Goal: Transaction & Acquisition: Purchase product/service

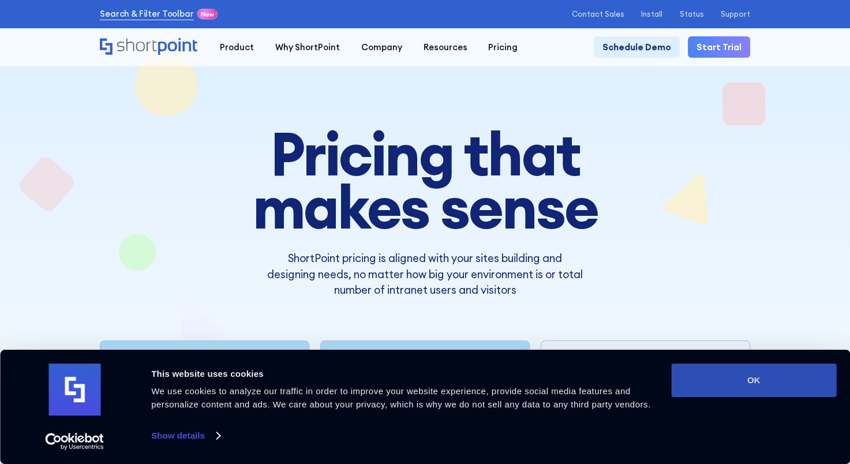
click at [718, 372] on button "OK" at bounding box center [753, 379] width 165 height 33
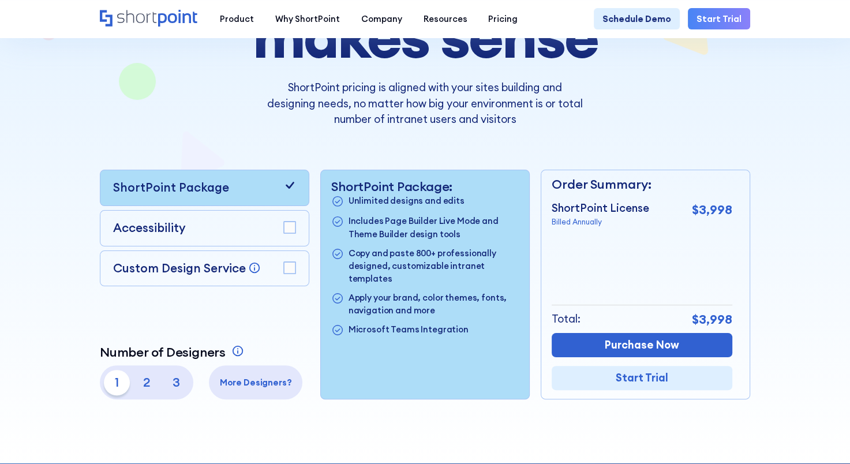
scroll to position [178, 0]
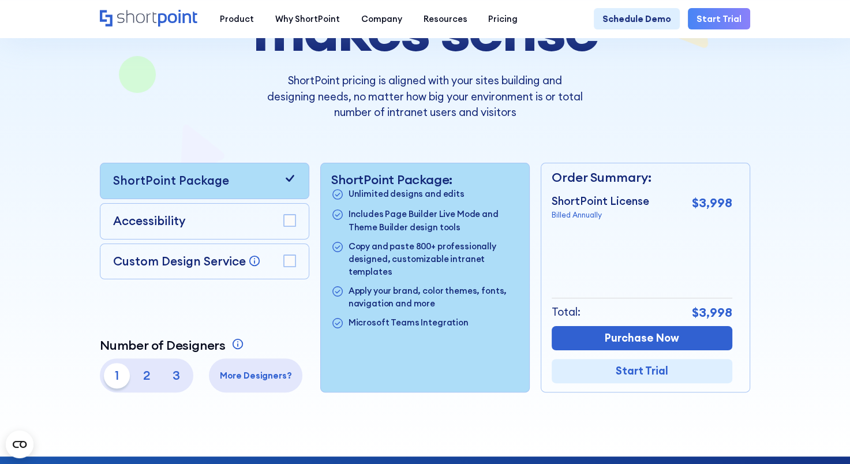
click at [245, 213] on div "Accessibility" at bounding box center [204, 221] width 209 height 36
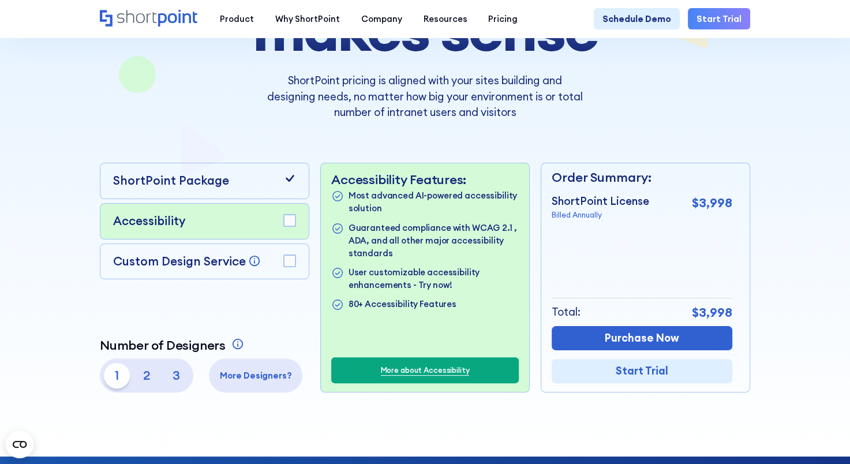
click at [302, 231] on div "Accessibility" at bounding box center [204, 221] width 209 height 36
click at [285, 226] on rect at bounding box center [290, 221] width 12 height 12
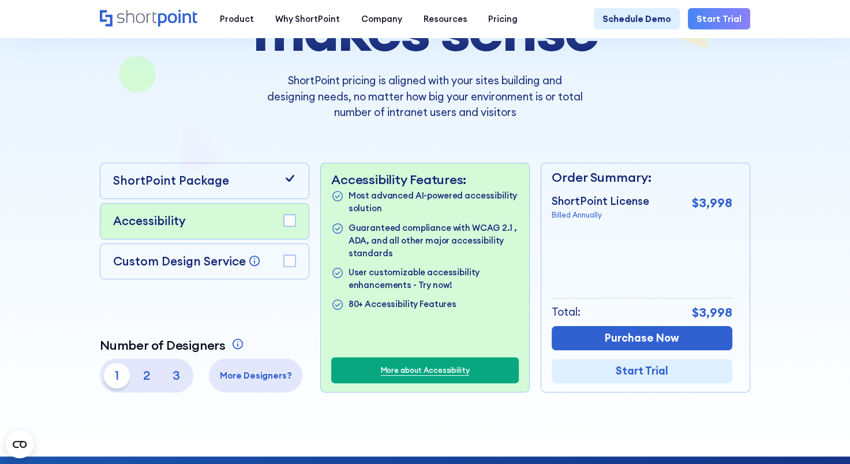
click at [285, 226] on rect at bounding box center [290, 221] width 12 height 12
click at [291, 265] on rect at bounding box center [290, 261] width 12 height 12
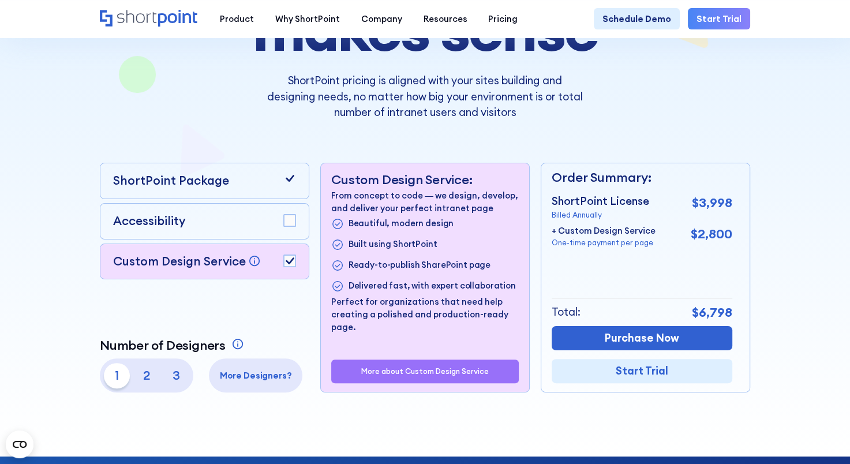
click at [291, 265] on rect at bounding box center [290, 261] width 12 height 12
click at [147, 385] on p "2" at bounding box center [146, 375] width 25 height 25
click at [104, 378] on p "1" at bounding box center [116, 375] width 25 height 25
click at [136, 384] on p "2" at bounding box center [146, 375] width 25 height 25
click at [106, 376] on p "1" at bounding box center [116, 375] width 25 height 25
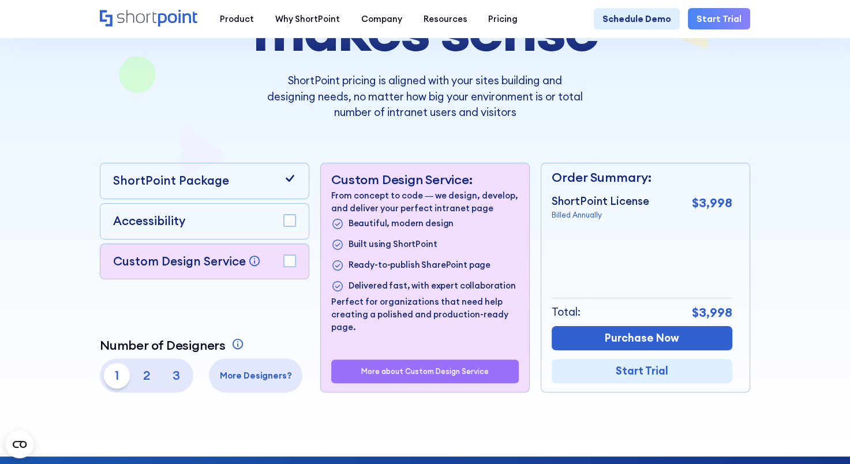
click at [242, 382] on p "More Designers?" at bounding box center [255, 375] width 85 height 13
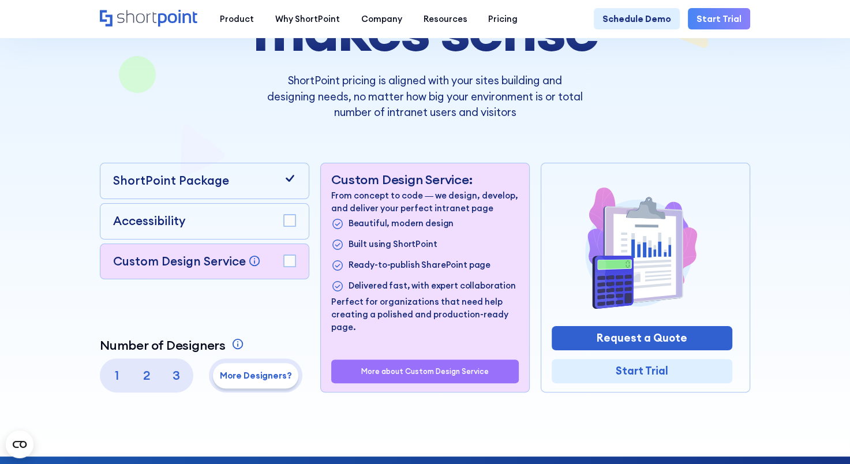
click at [120, 381] on p "1" at bounding box center [116, 375] width 25 height 25
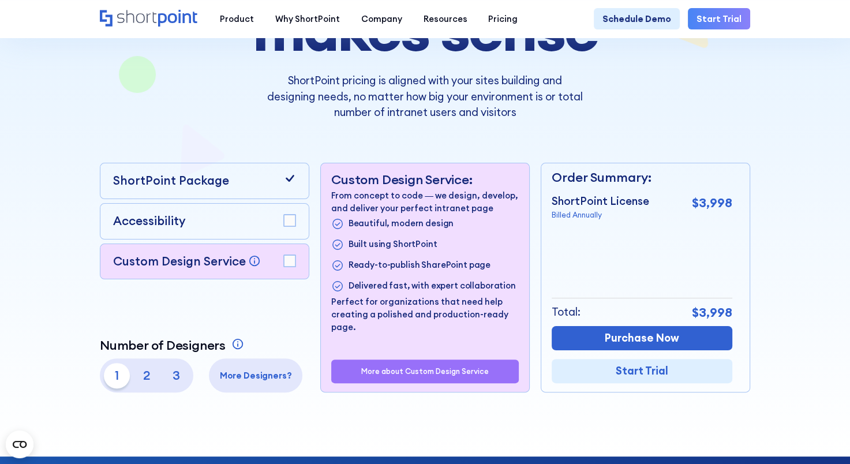
click at [653, 343] on div "Order Summary: ShortPoint License Billed Annually $3,998 + Custom Design Servic…" at bounding box center [645, 278] width 209 height 230
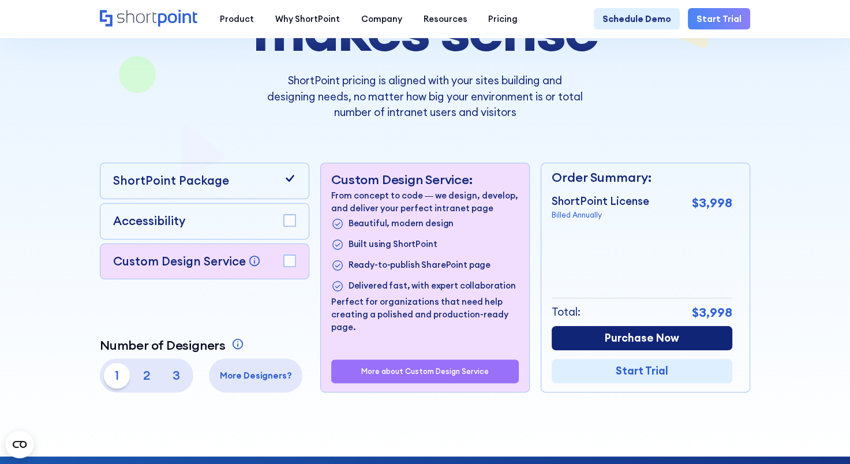
click at [653, 343] on link "Purchase Now" at bounding box center [642, 338] width 181 height 24
